Goal: Information Seeking & Learning: Understand process/instructions

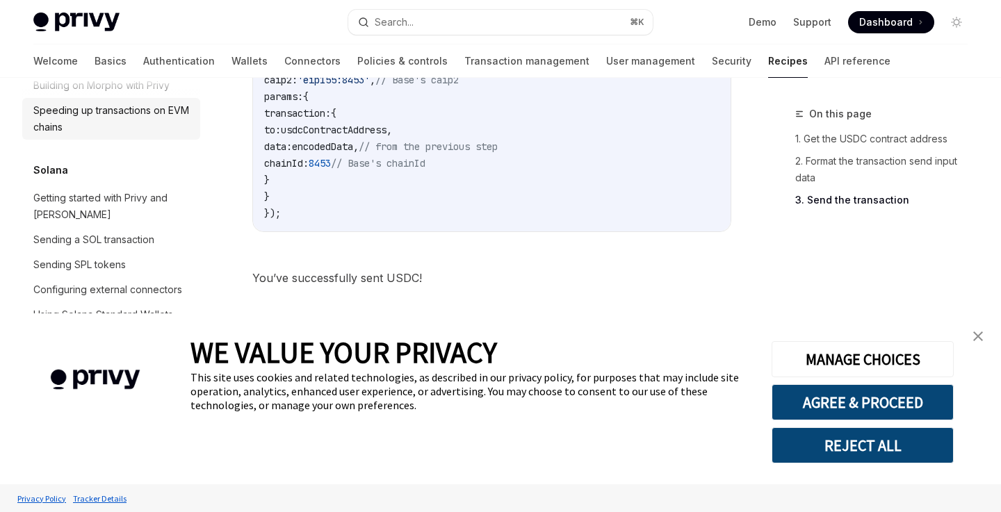
scroll to position [2120, 0]
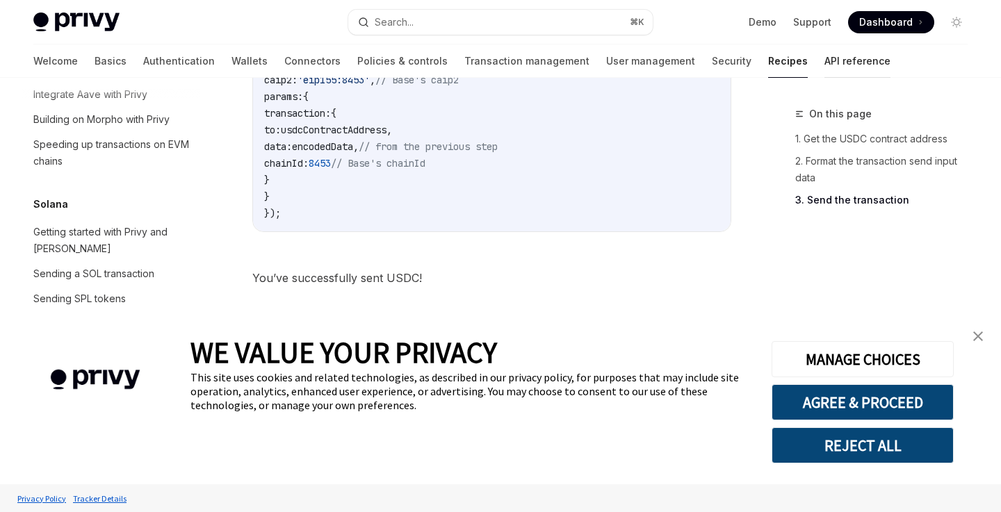
click at [824, 58] on link "API reference" at bounding box center [857, 60] width 66 height 33
type textarea "*"
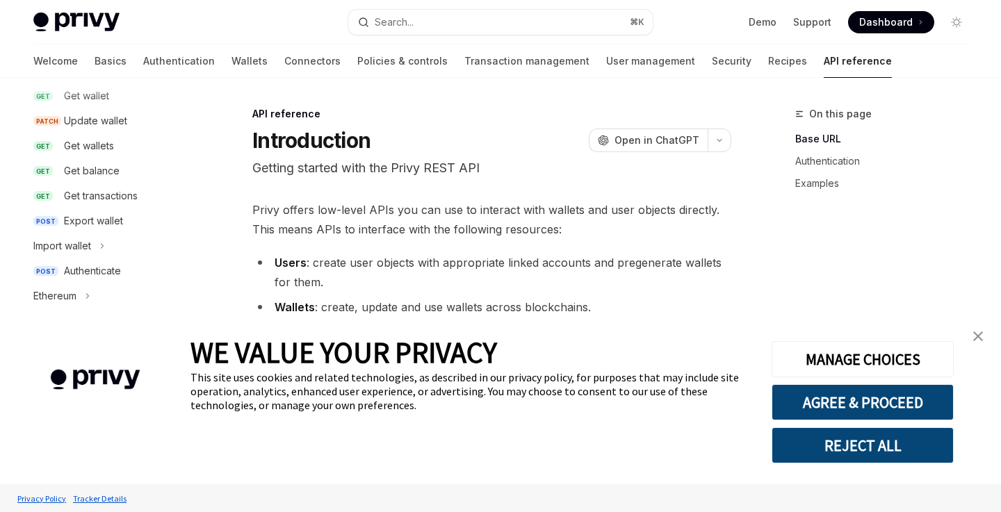
scroll to position [206, 0]
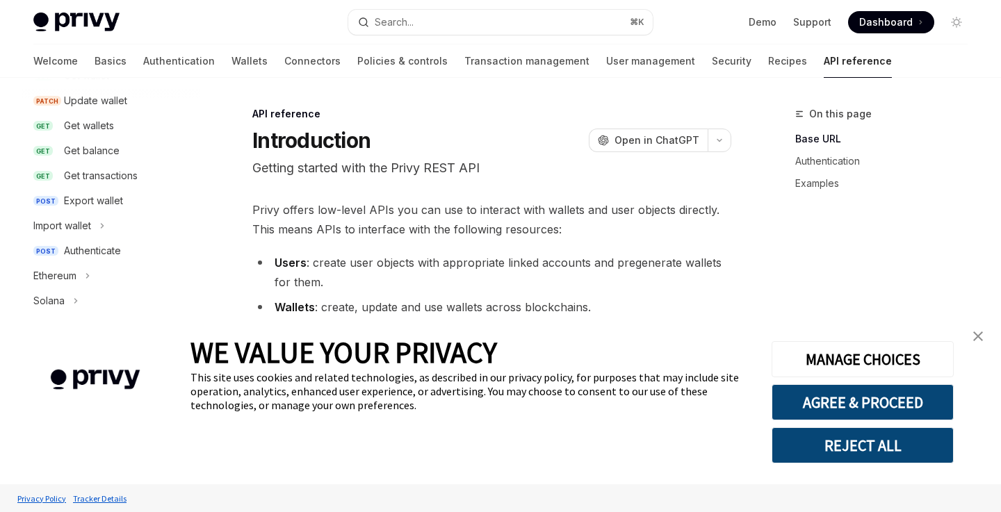
click at [868, 450] on button "REJECT ALL" at bounding box center [863, 445] width 182 height 36
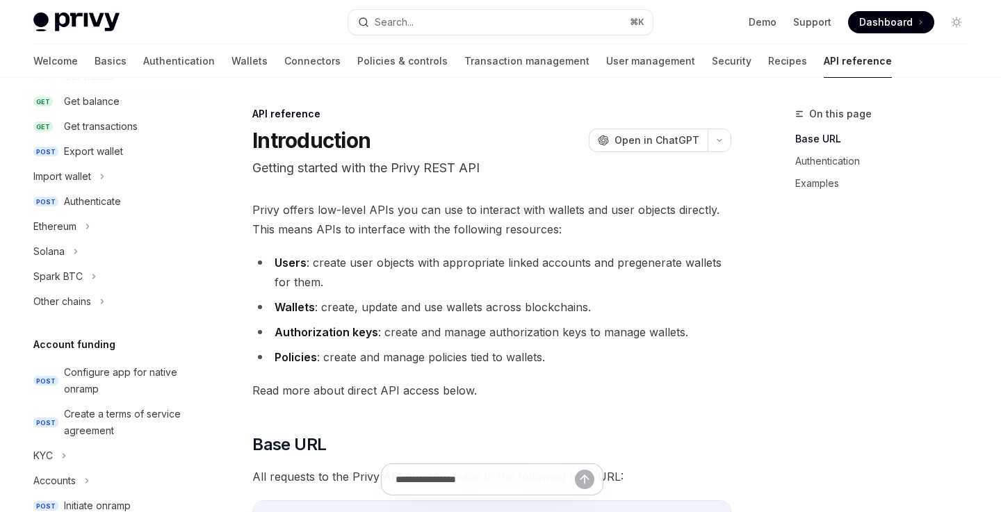
scroll to position [279, 0]
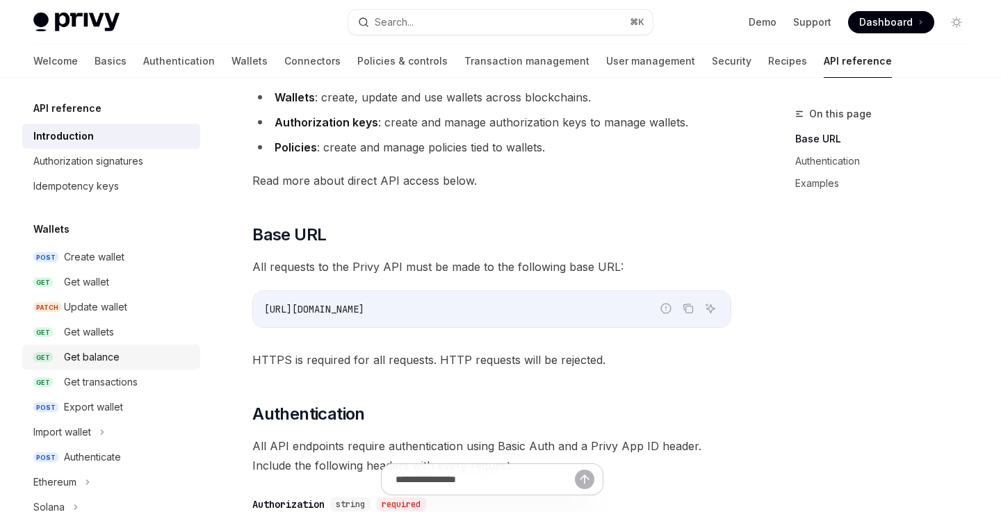
click at [114, 364] on div "Get balance" at bounding box center [92, 357] width 56 height 17
type textarea "*"
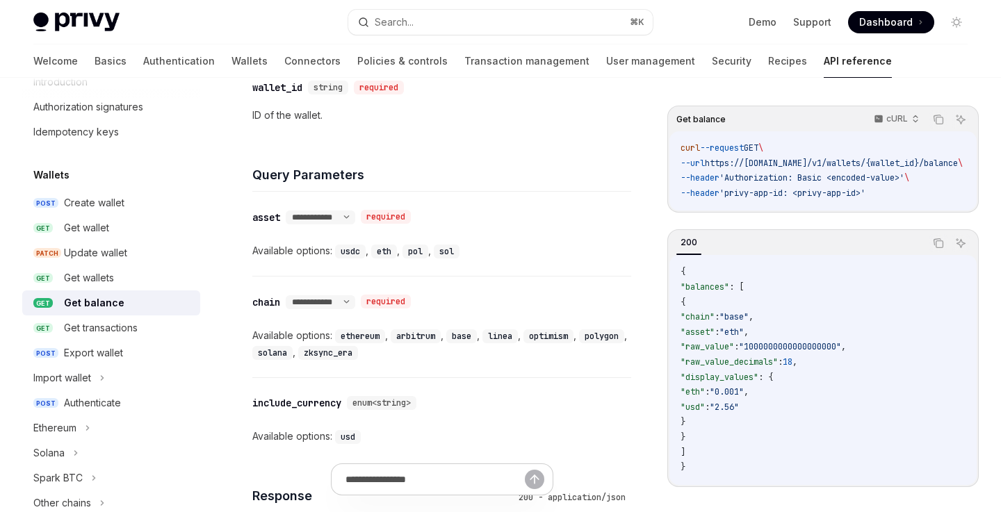
scroll to position [518, 0]
click at [355, 213] on select "**********" at bounding box center [321, 216] width 70 height 11
click at [287, 211] on select "**********" at bounding box center [321, 216] width 70 height 11
click at [350, 250] on code "usdc" at bounding box center [350, 251] width 31 height 14
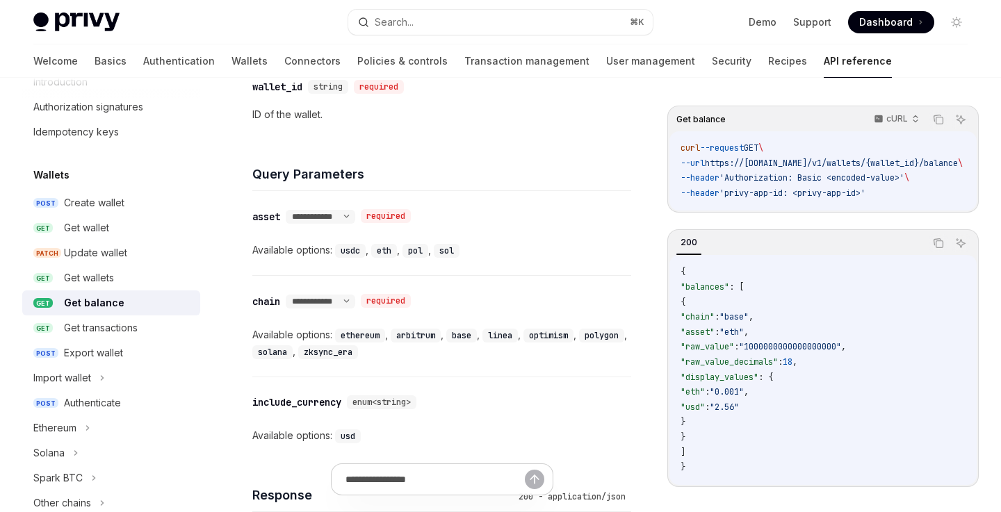
click at [439, 255] on code "sol" at bounding box center [447, 251] width 26 height 14
click at [355, 213] on select "**********" at bounding box center [321, 216] width 70 height 11
click at [287, 211] on select "**********" at bounding box center [321, 216] width 70 height 11
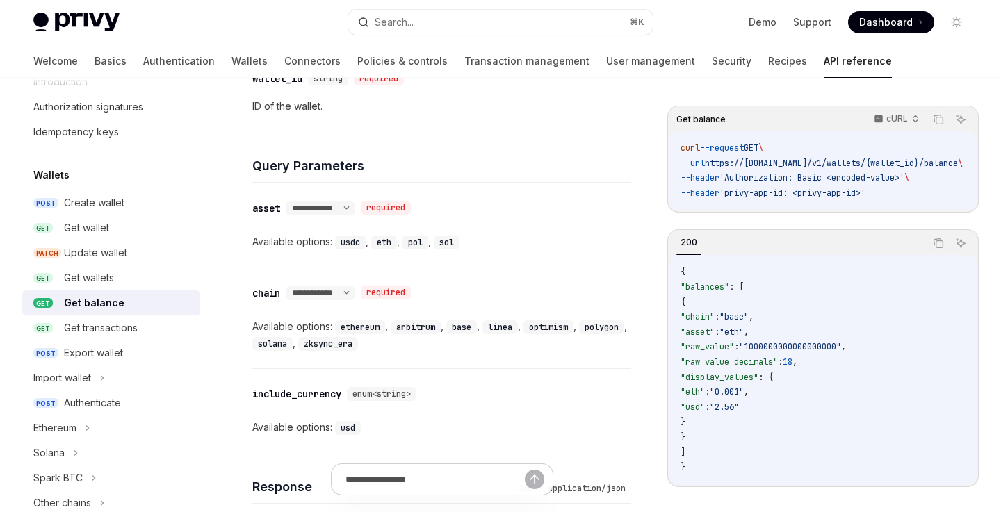
scroll to position [528, 0]
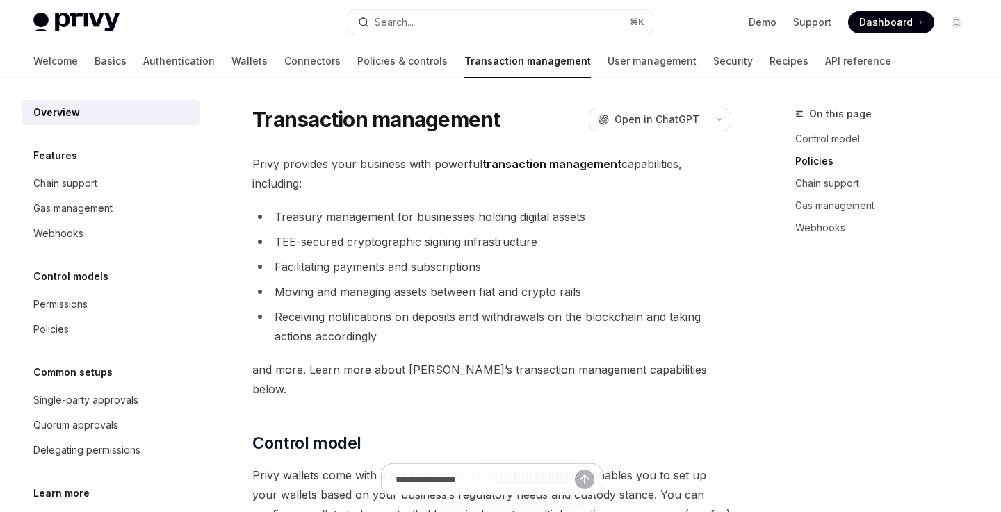
scroll to position [706, 0]
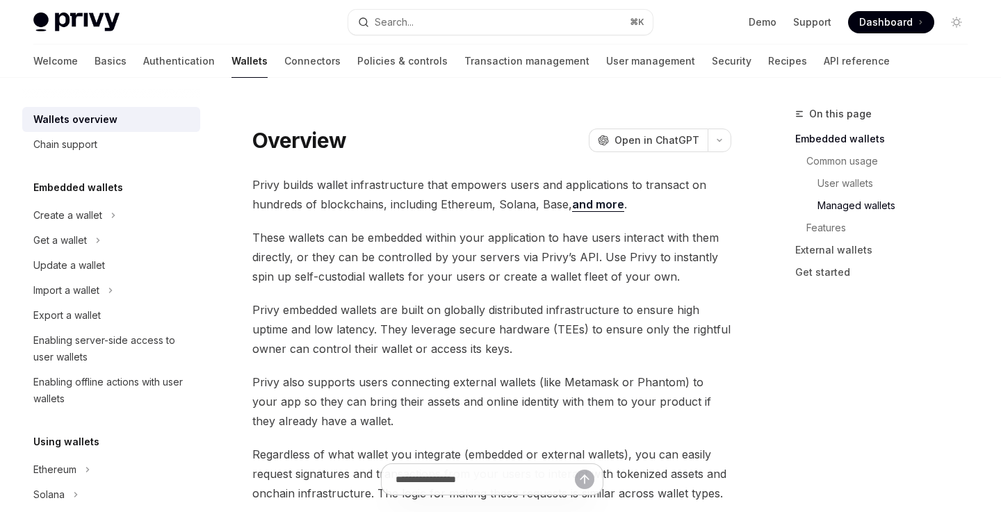
scroll to position [1525, 0]
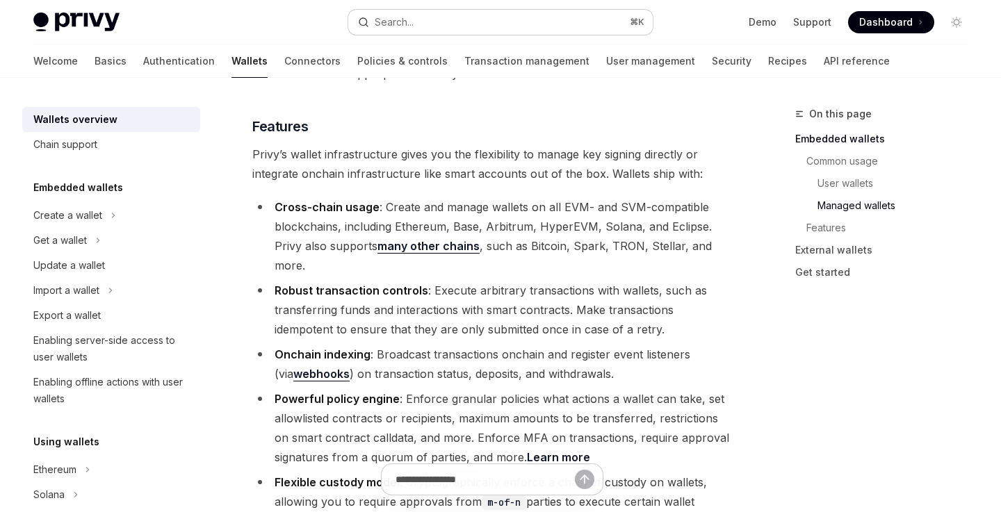
click at [436, 26] on button "Search... ⌘ K" at bounding box center [500, 22] width 304 height 25
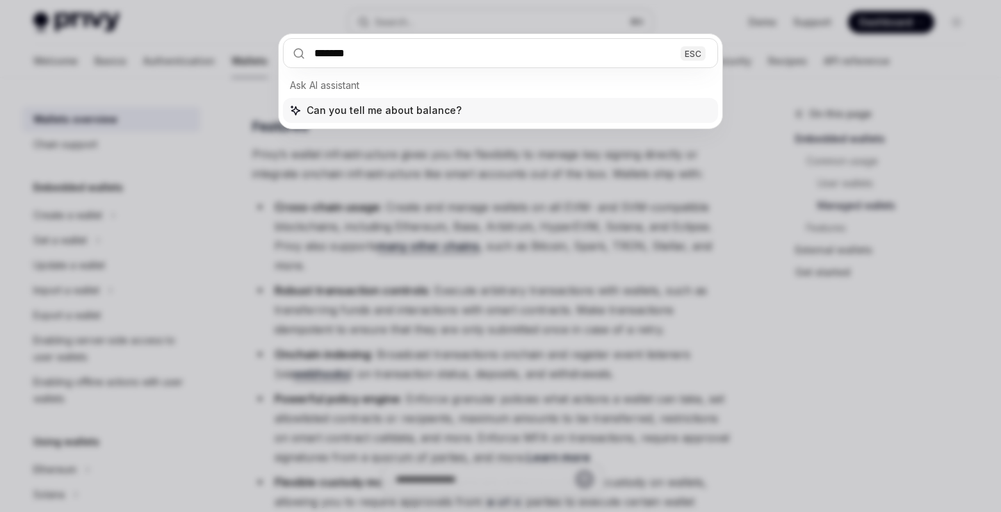
type input "********"
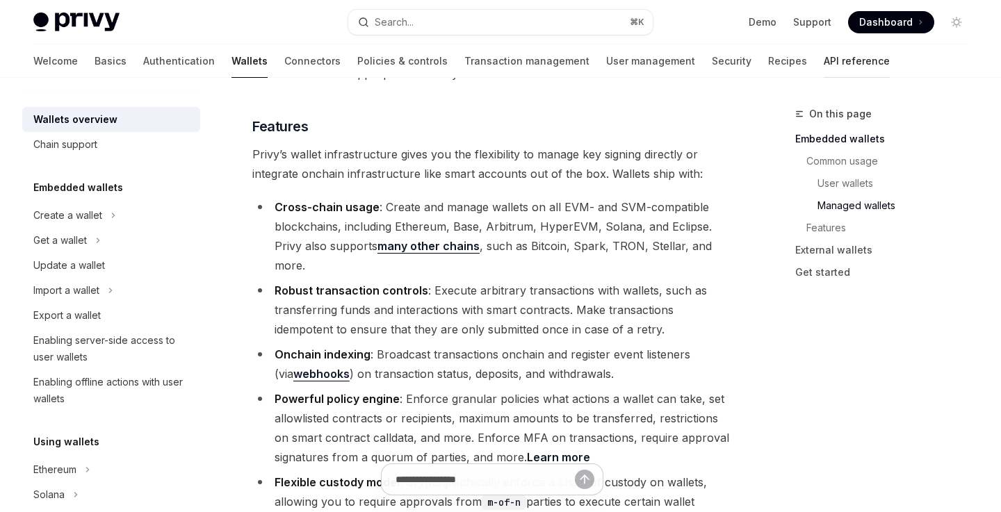
click at [824, 55] on link "API reference" at bounding box center [857, 60] width 66 height 33
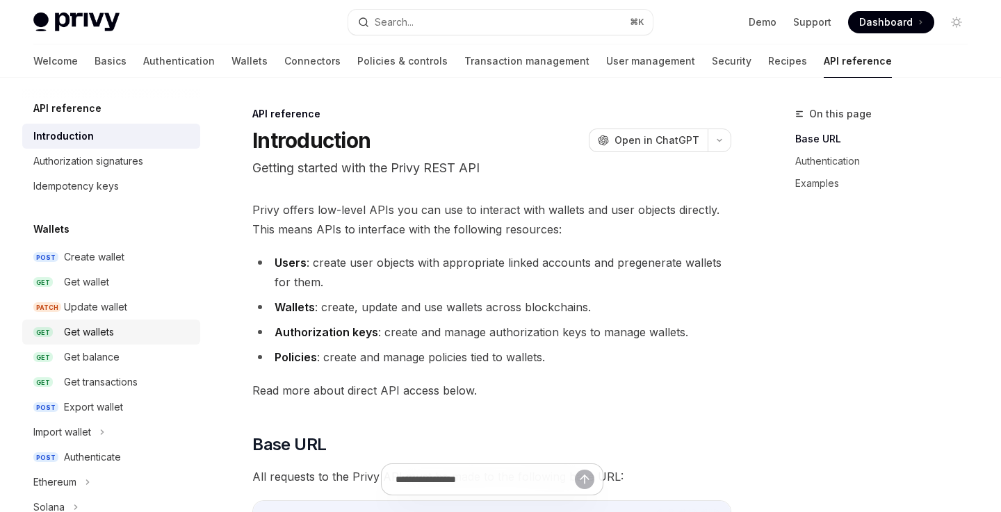
scroll to position [3, 0]
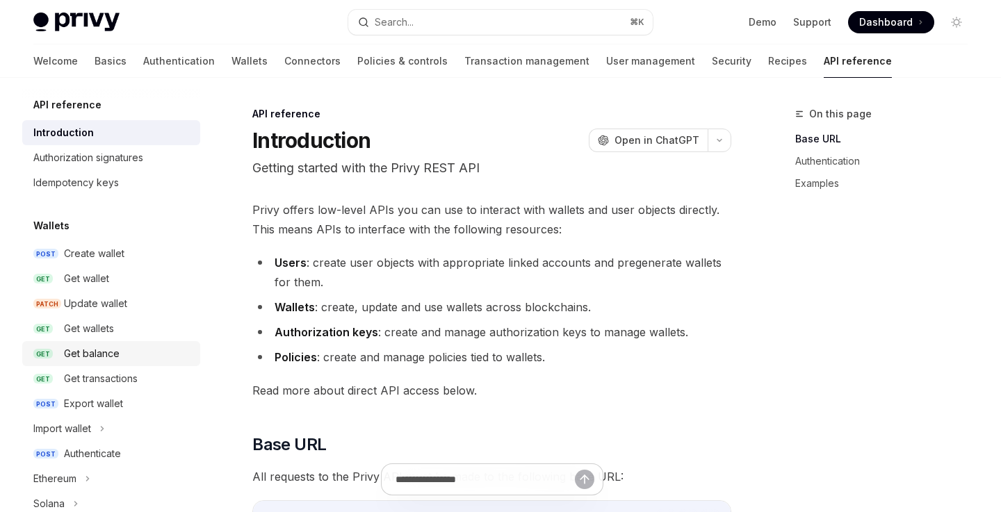
click at [113, 345] on link "GET Get balance" at bounding box center [111, 353] width 178 height 25
type textarea "*"
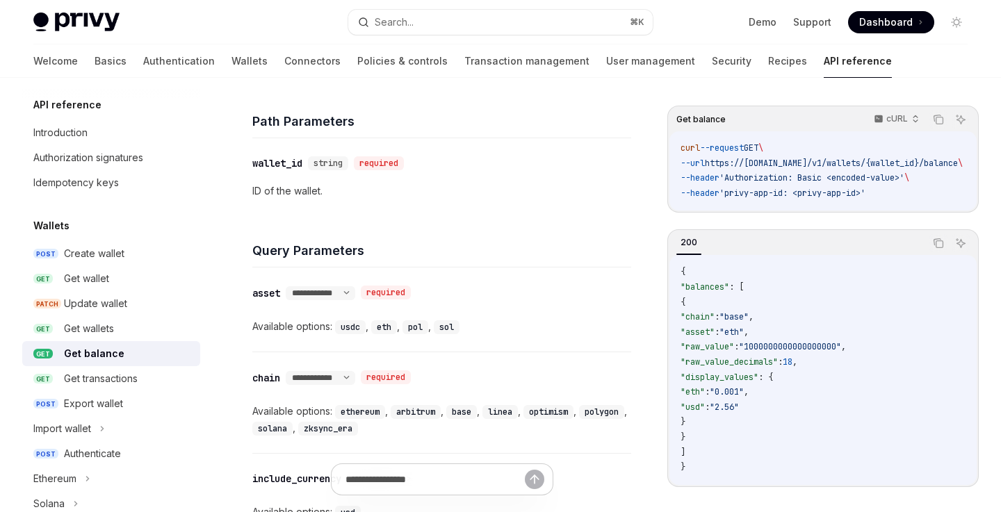
scroll to position [451, 0]
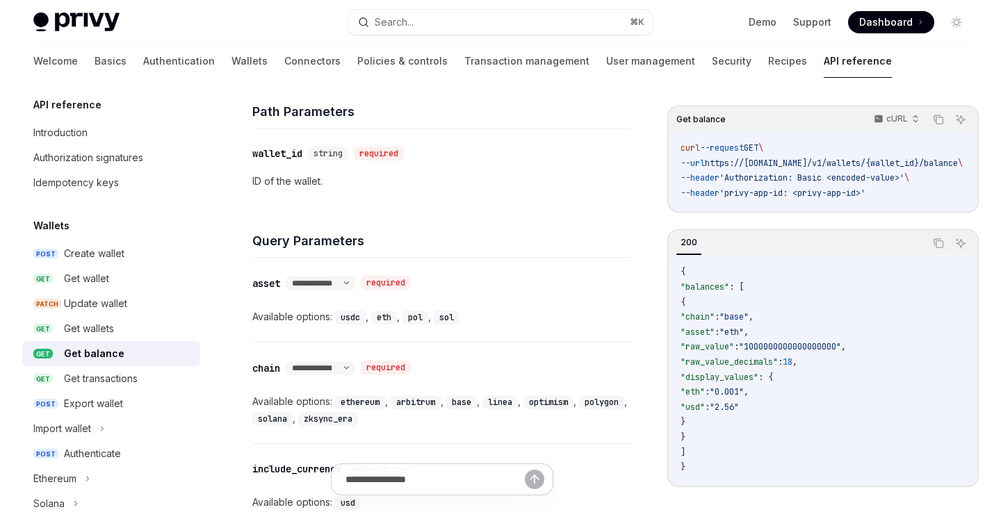
drag, startPoint x: 721, startPoint y: 398, endPoint x: 796, endPoint y: 411, distance: 75.7
click at [796, 411] on code "{ "balances" : [ { "chain" : "base" , "asset" : "eth" , "raw_value" : "10000000…" at bounding box center [822, 370] width 285 height 210
click at [817, 406] on code "{ "balances" : [ { "chain" : "base" , "asset" : "eth" , "raw_value" : "10000000…" at bounding box center [822, 370] width 285 height 210
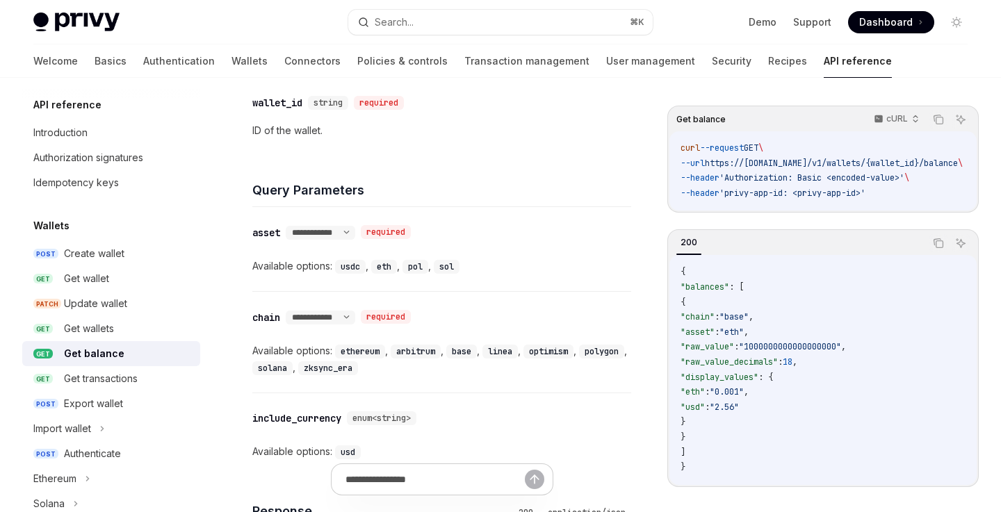
scroll to position [503, 0]
click at [584, 26] on button "Search... ⌘ K" at bounding box center [500, 22] width 304 height 25
type input "**********"
type textarea "*"
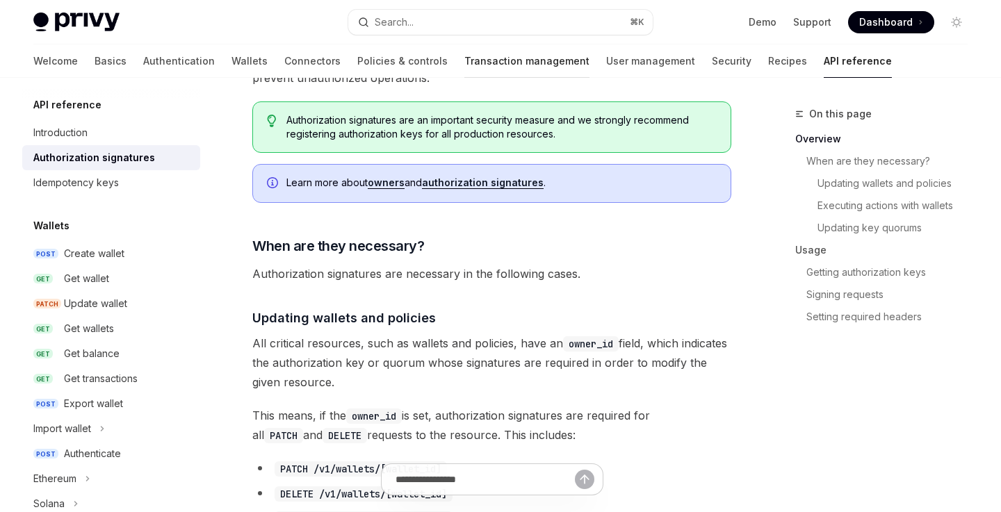
scroll to position [313, 0]
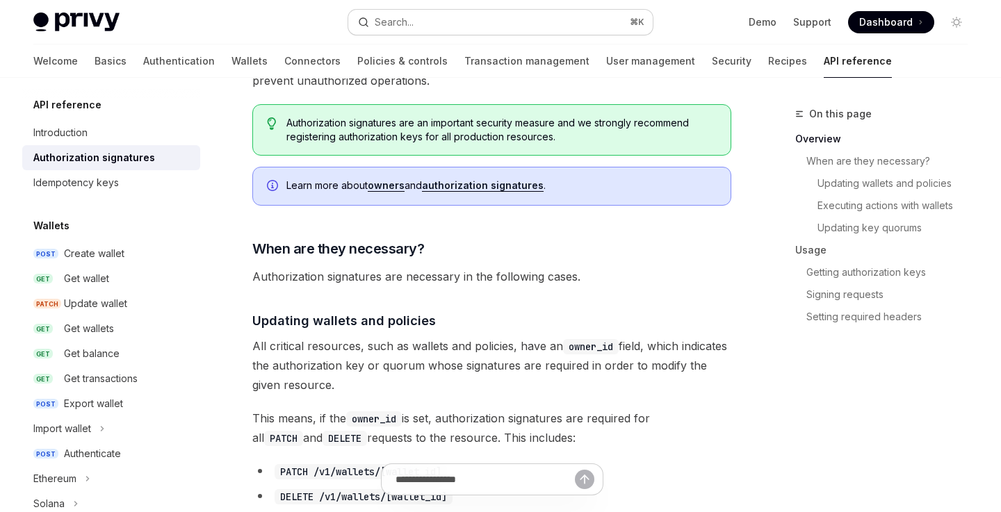
click at [468, 16] on button "Search... ⌘ K" at bounding box center [500, 22] width 304 height 25
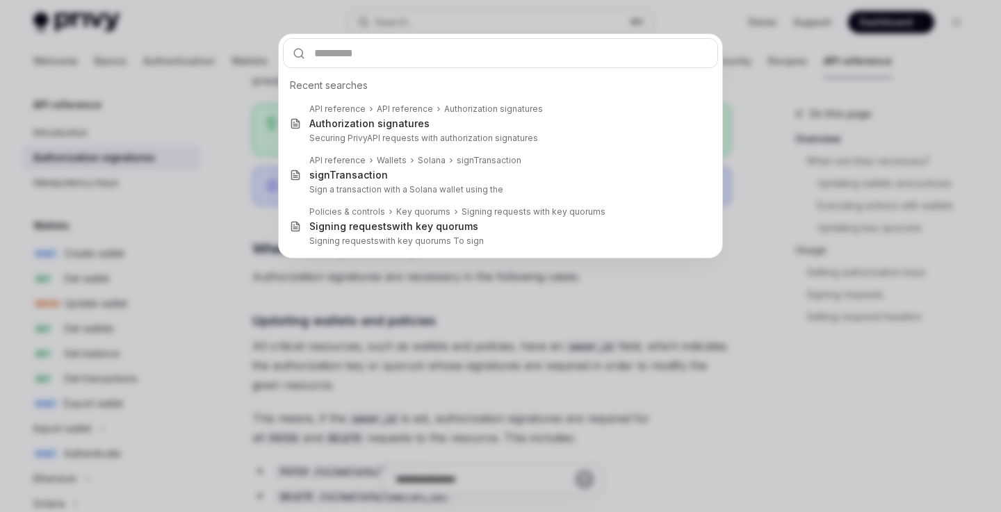
type input "*"
type textarea "*"
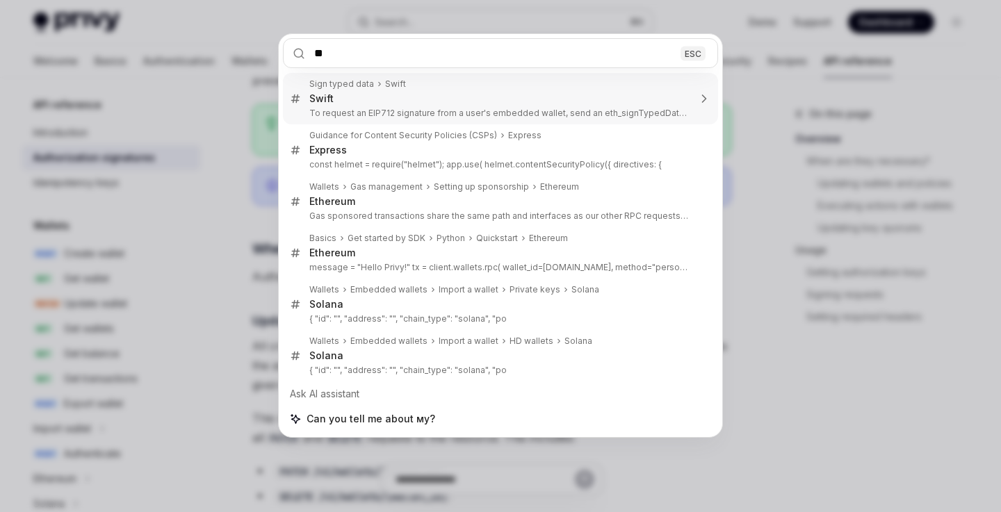
type input "*"
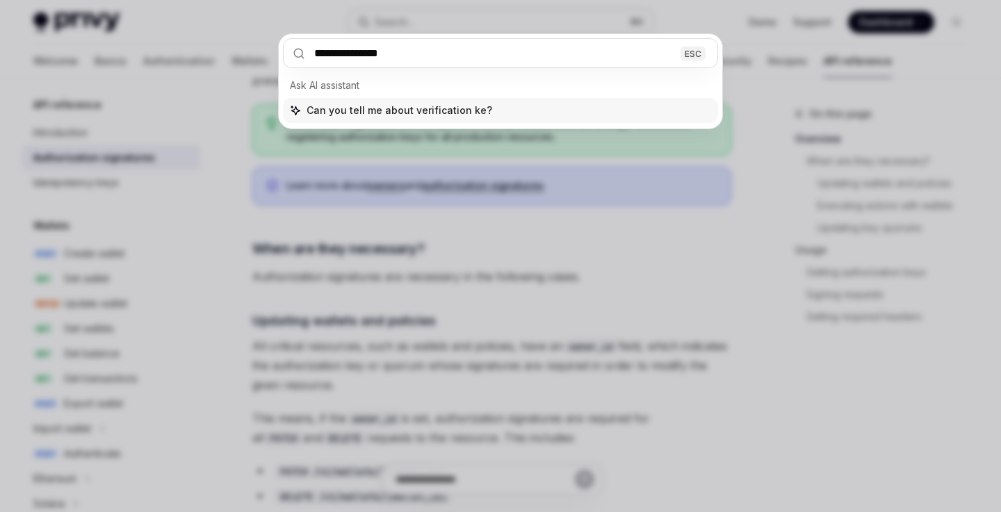
type input "**********"
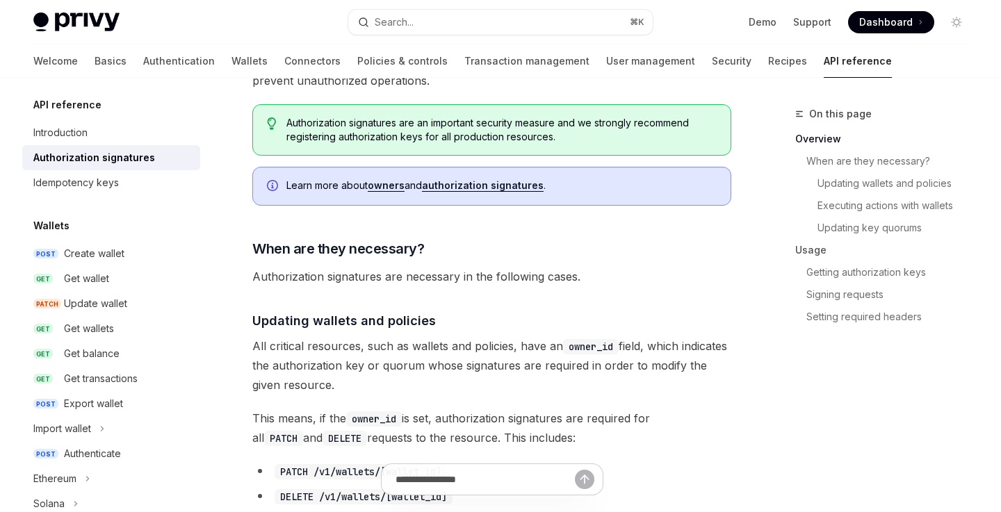
type textarea "*"
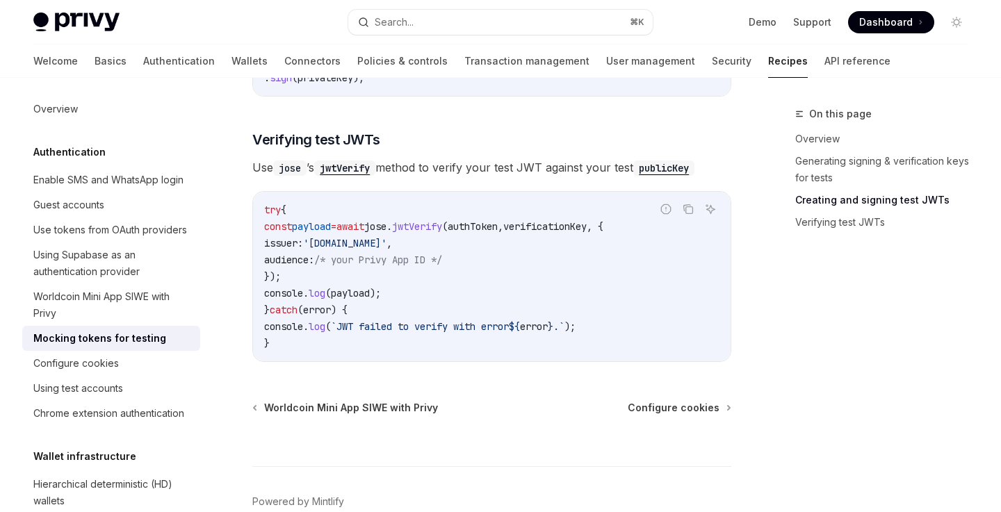
scroll to position [1219, 0]
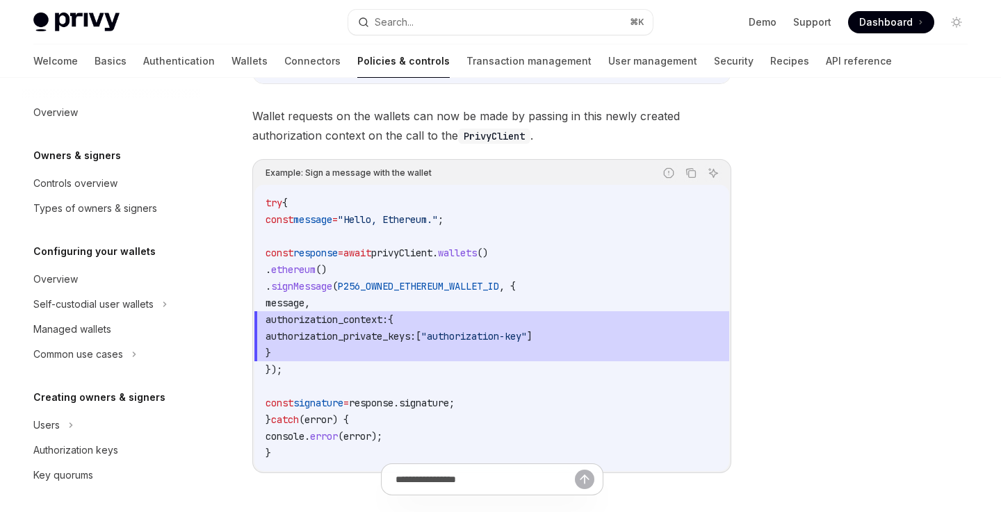
scroll to position [326, 0]
